Goal: Transaction & Acquisition: Subscribe to service/newsletter

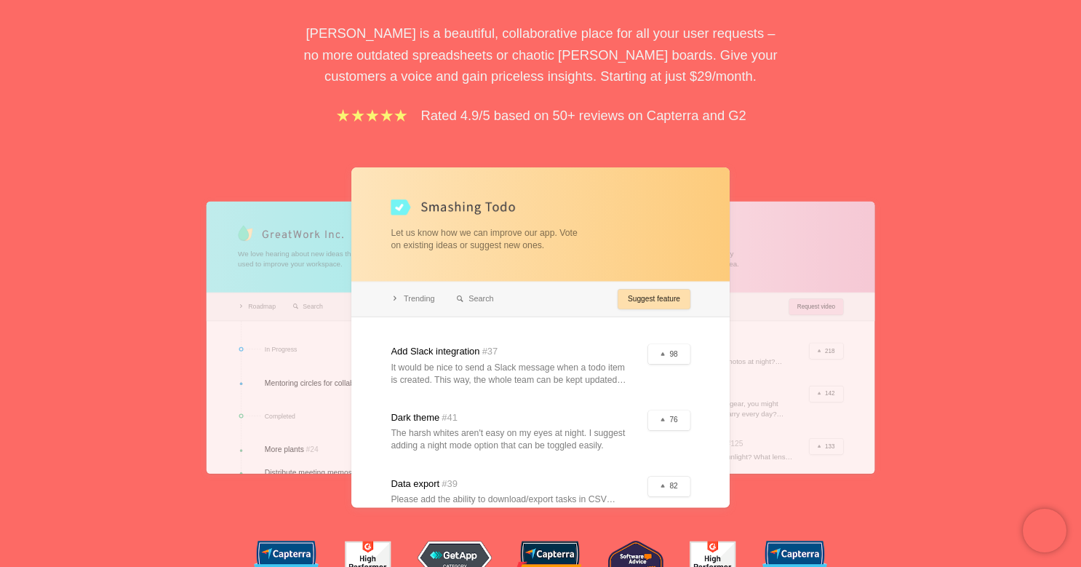
scroll to position [202, 0]
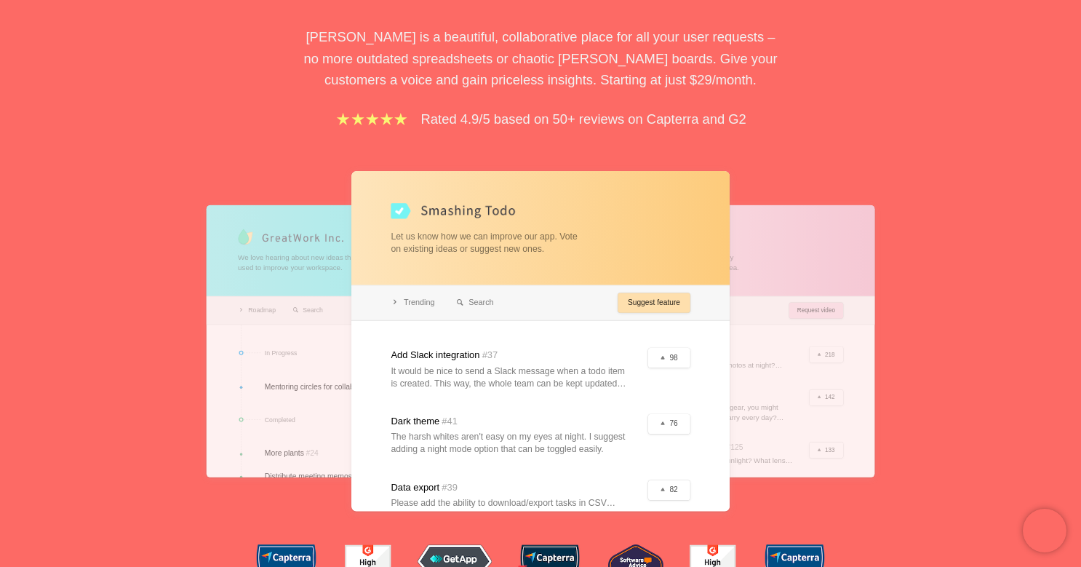
click at [867, 297] on div at bounding box center [723, 340] width 303 height 272
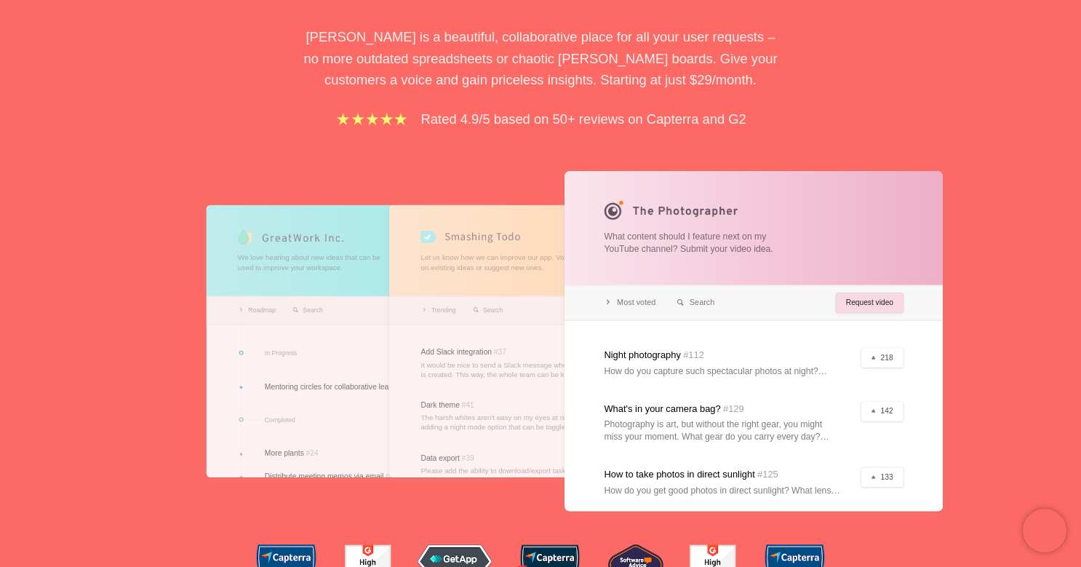
click at [487, 245] on div at bounding box center [540, 340] width 303 height 272
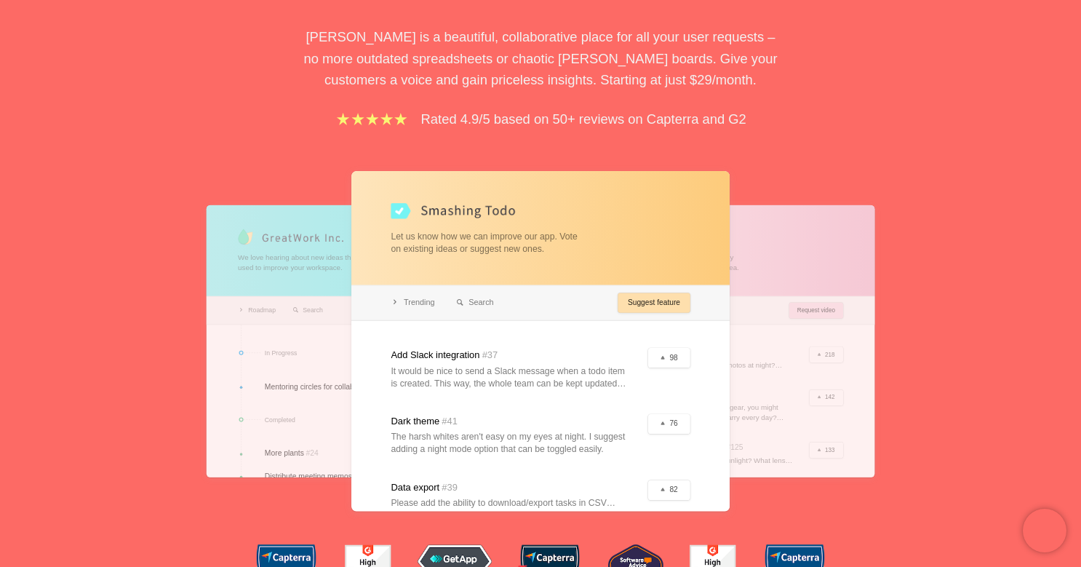
click at [309, 246] on div at bounding box center [358, 340] width 303 height 272
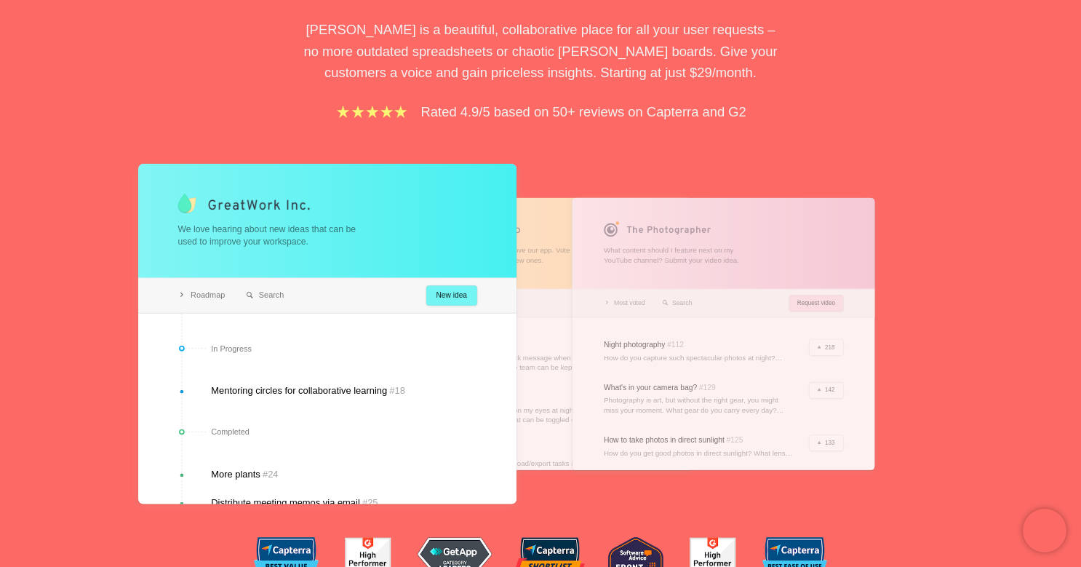
scroll to position [230, 0]
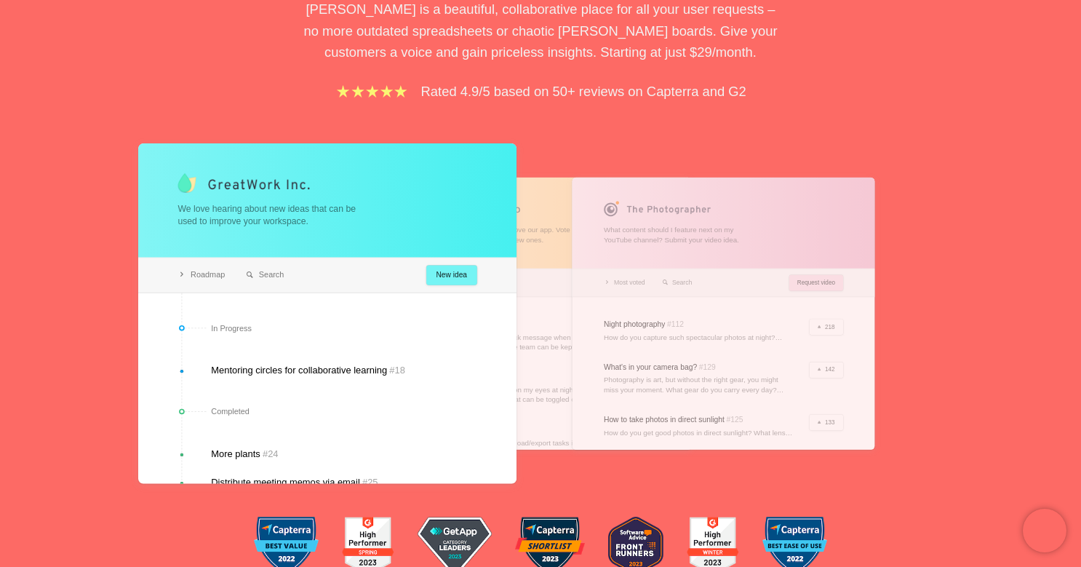
click at [541, 237] on div at bounding box center [540, 313] width 303 height 272
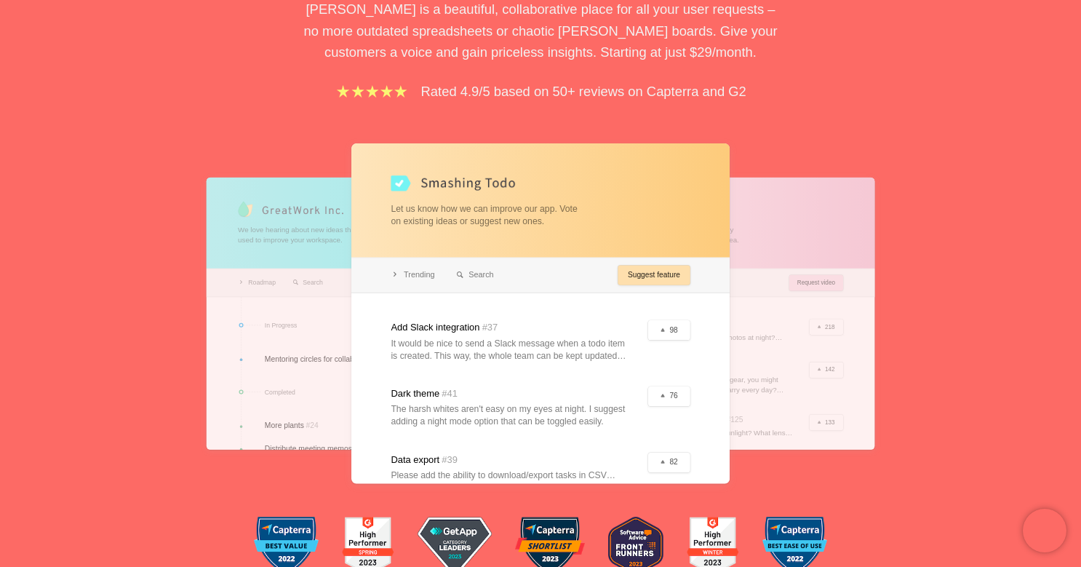
click at [776, 231] on div at bounding box center [723, 313] width 303 height 272
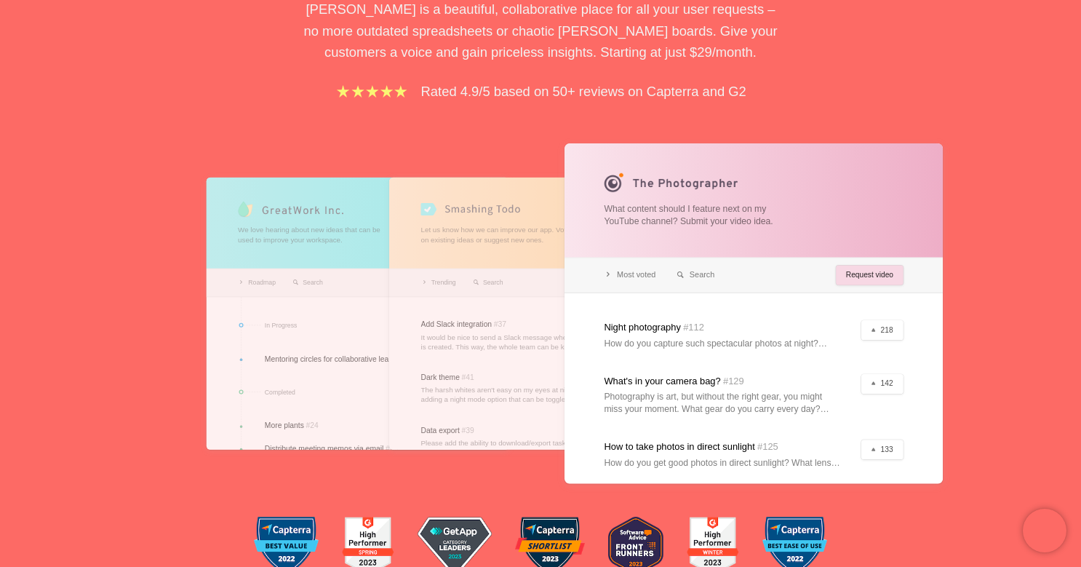
click at [1007, 217] on div "Feedback boards your users will love. [PERSON_NAME] is a beautiful, collaborati…" at bounding box center [540, 215] width 1081 height 763
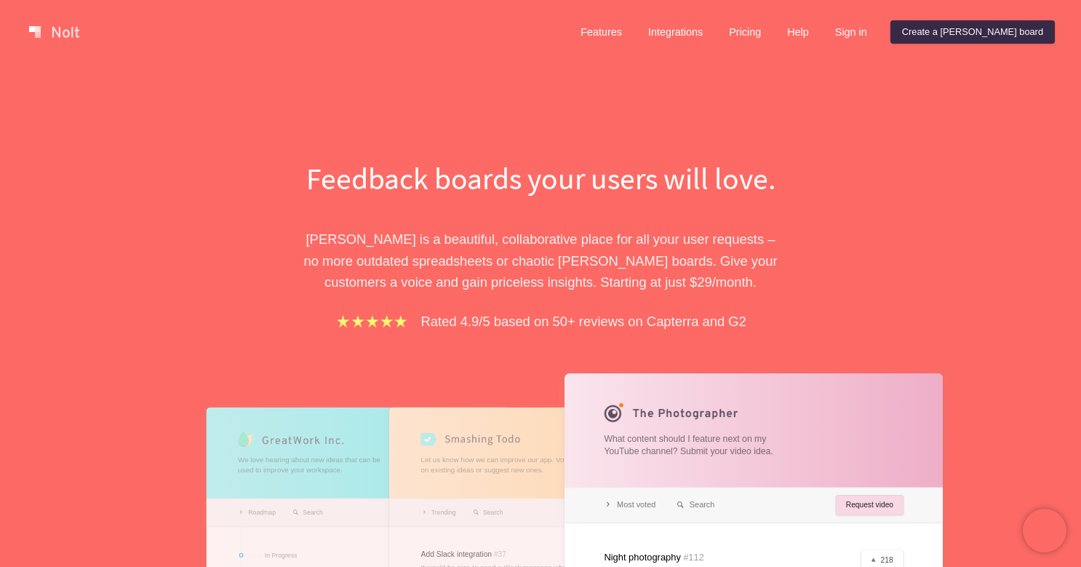
scroll to position [0, 0]
click at [634, 39] on link "Features" at bounding box center [601, 31] width 65 height 23
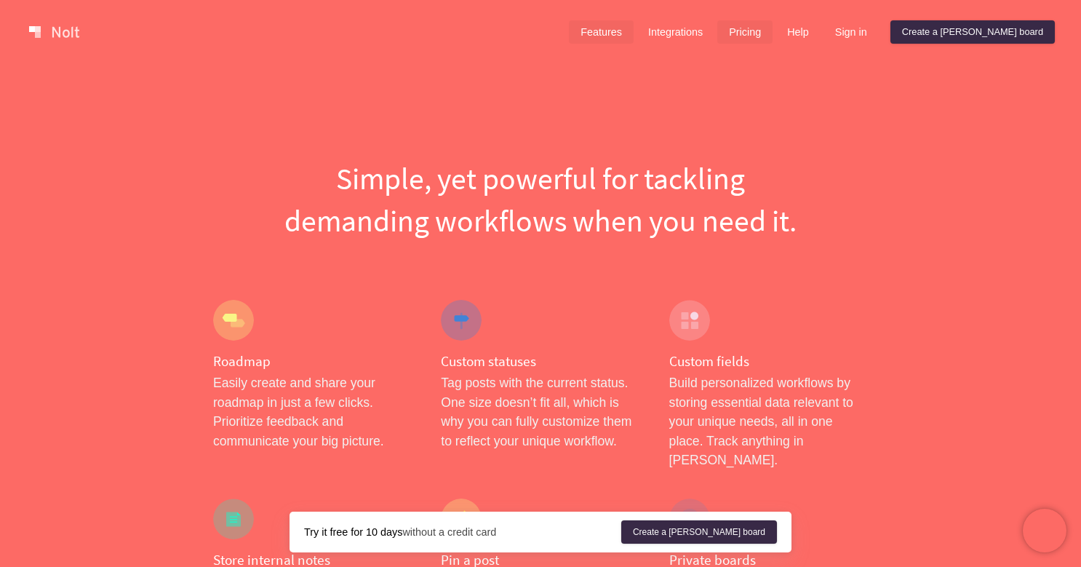
click at [773, 41] on link "Pricing" at bounding box center [745, 31] width 55 height 23
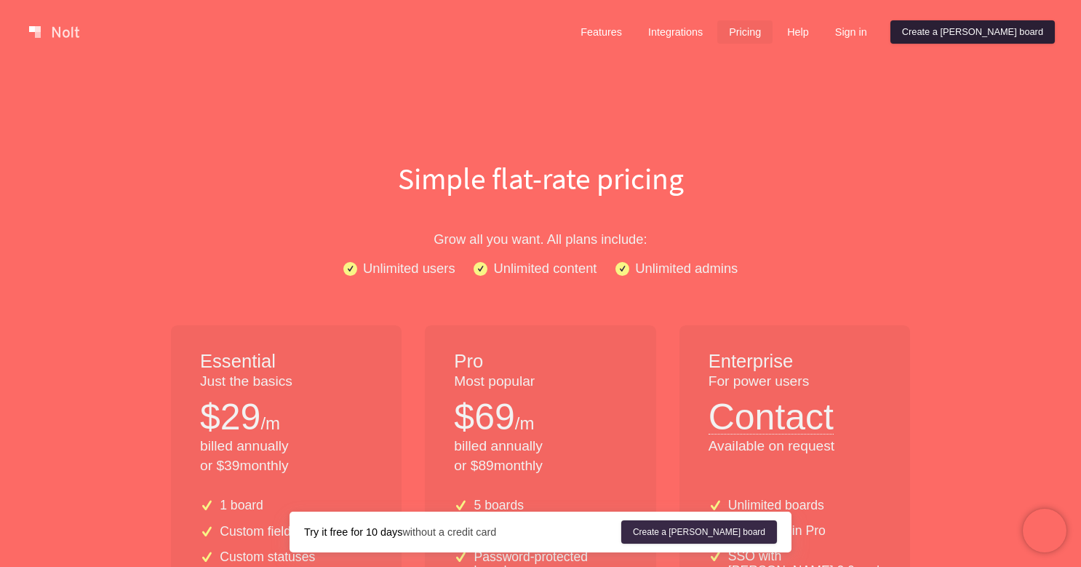
click at [961, 36] on link "Create a [PERSON_NAME] board" at bounding box center [973, 31] width 164 height 23
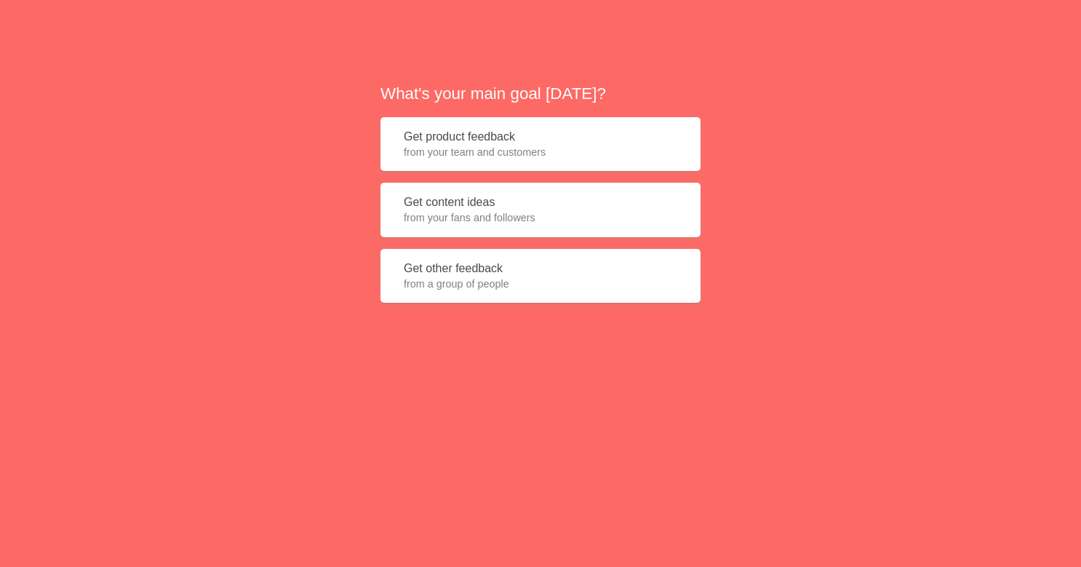
click at [436, 136] on button "Get product feedback from your team and customers" at bounding box center [541, 144] width 320 height 55
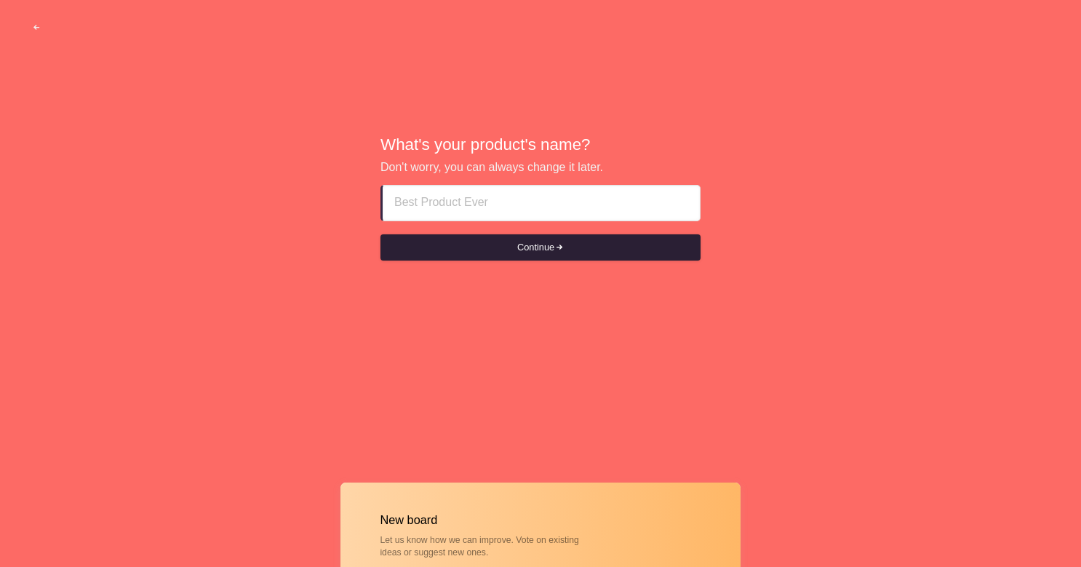
click at [472, 239] on button "Continue" at bounding box center [541, 247] width 320 height 26
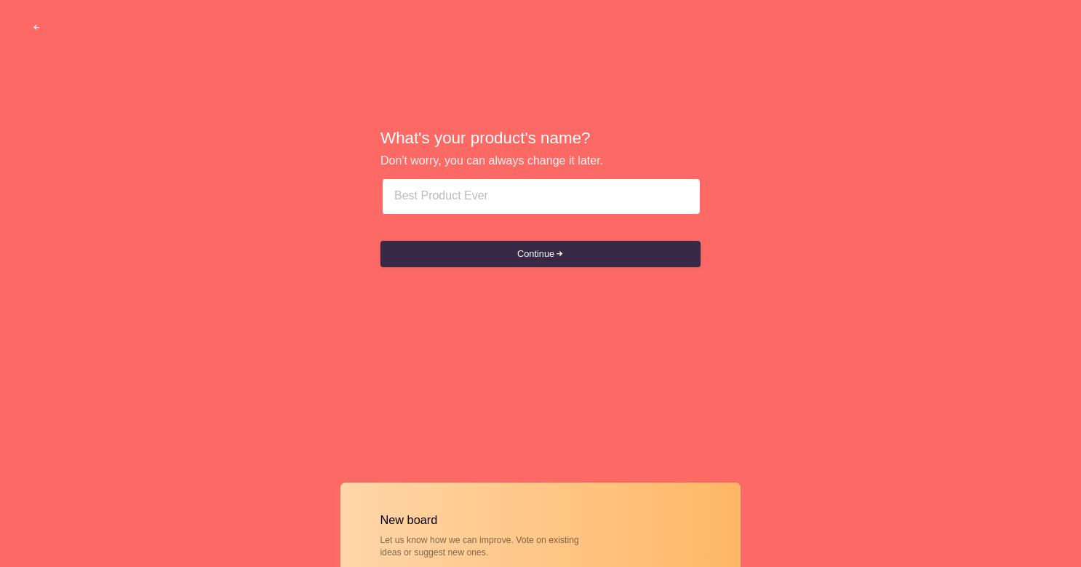
click at [451, 206] on input at bounding box center [541, 196] width 294 height 35
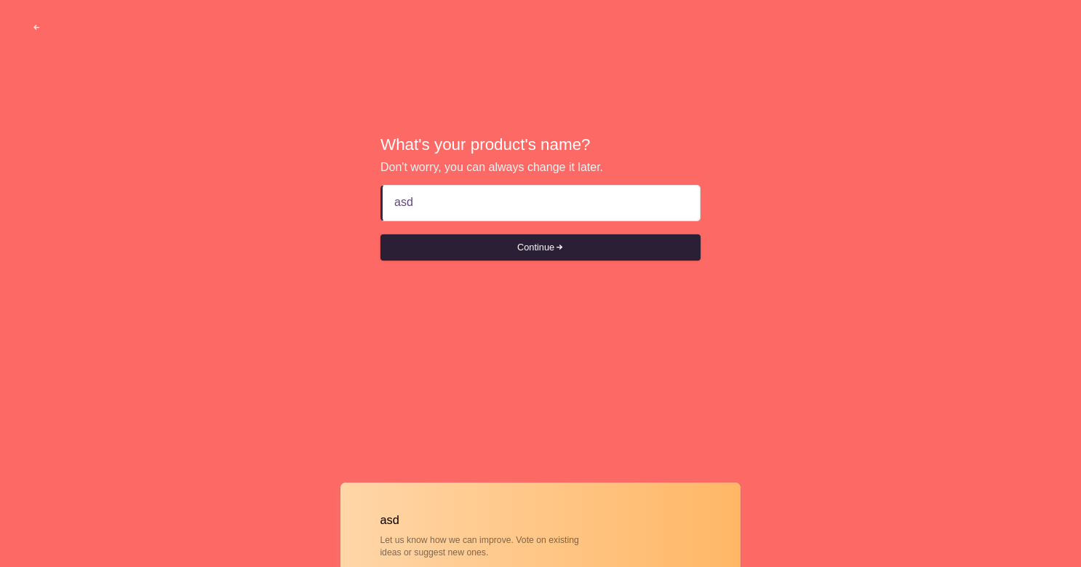
click at [476, 254] on button "Continue" at bounding box center [541, 247] width 320 height 26
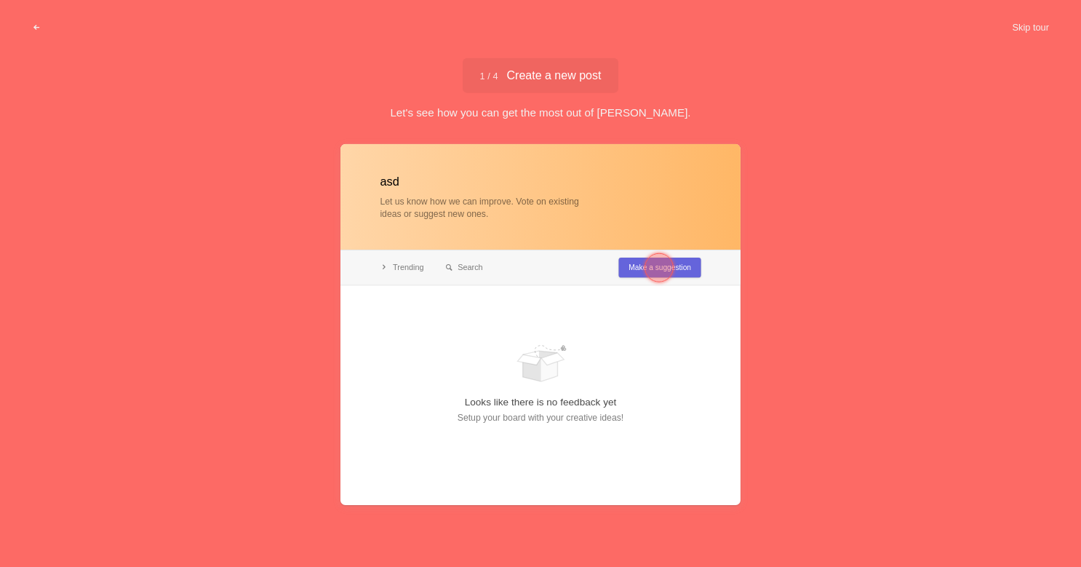
type input "asd"
click at [647, 263] on div at bounding box center [659, 267] width 29 height 29
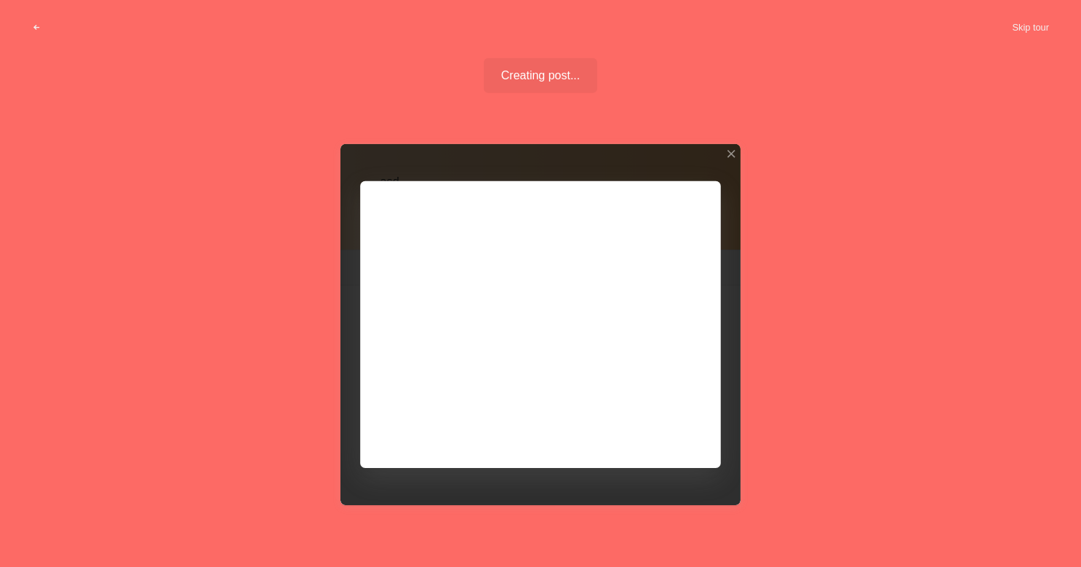
click at [526, 274] on div at bounding box center [541, 324] width 400 height 362
click at [662, 428] on div at bounding box center [541, 324] width 400 height 362
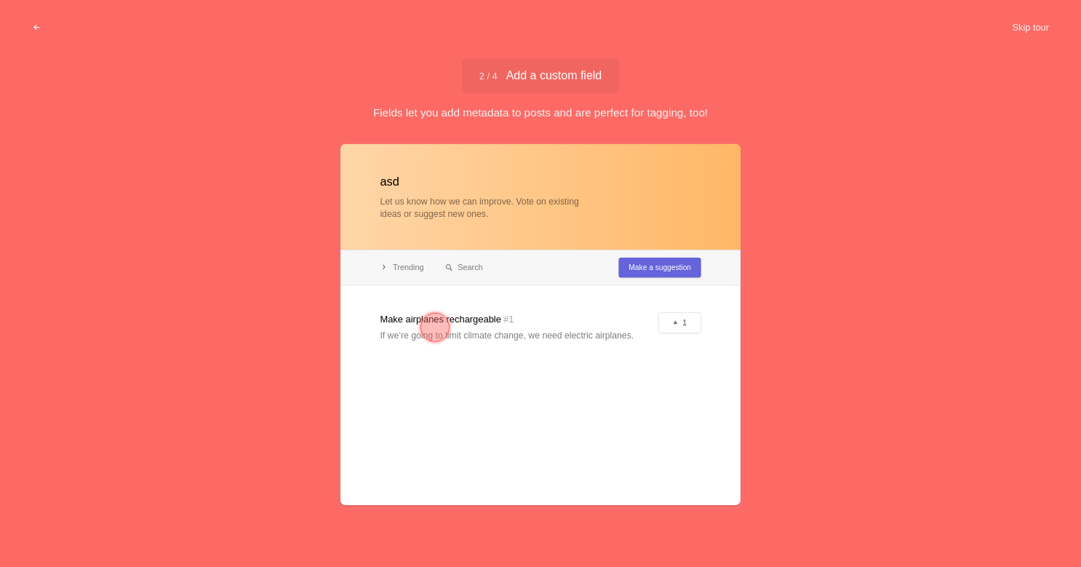
click at [462, 271] on div at bounding box center [541, 324] width 400 height 362
click at [421, 271] on div at bounding box center [541, 324] width 400 height 362
click at [480, 331] on div at bounding box center [541, 324] width 400 height 362
click at [662, 320] on div at bounding box center [541, 324] width 400 height 362
click at [696, 319] on div at bounding box center [541, 324] width 400 height 362
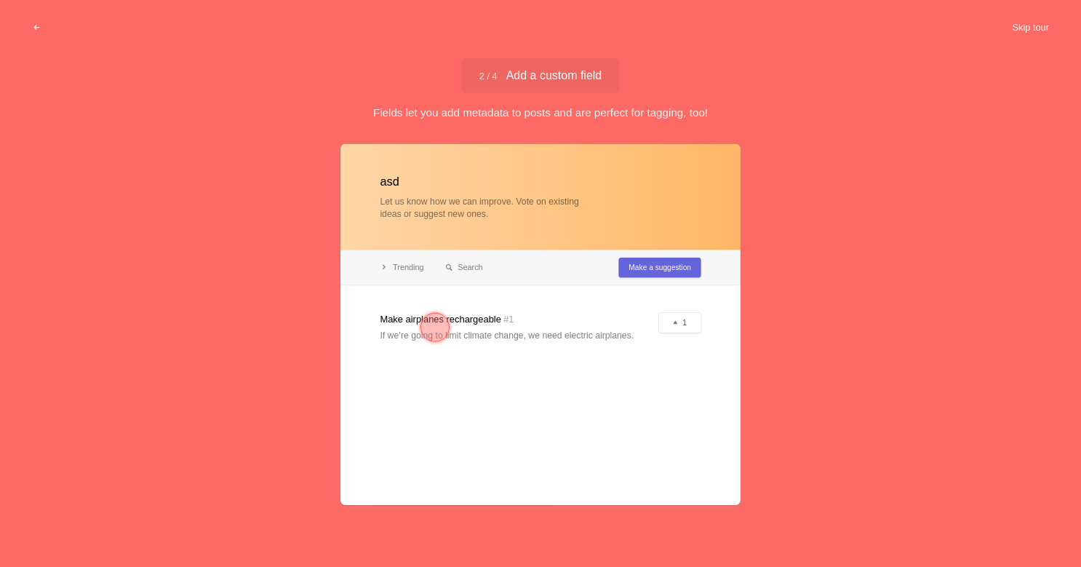
click at [1029, 28] on button "Skip tour" at bounding box center [1031, 28] width 72 height 26
